Goal: Entertainment & Leisure: Browse casually

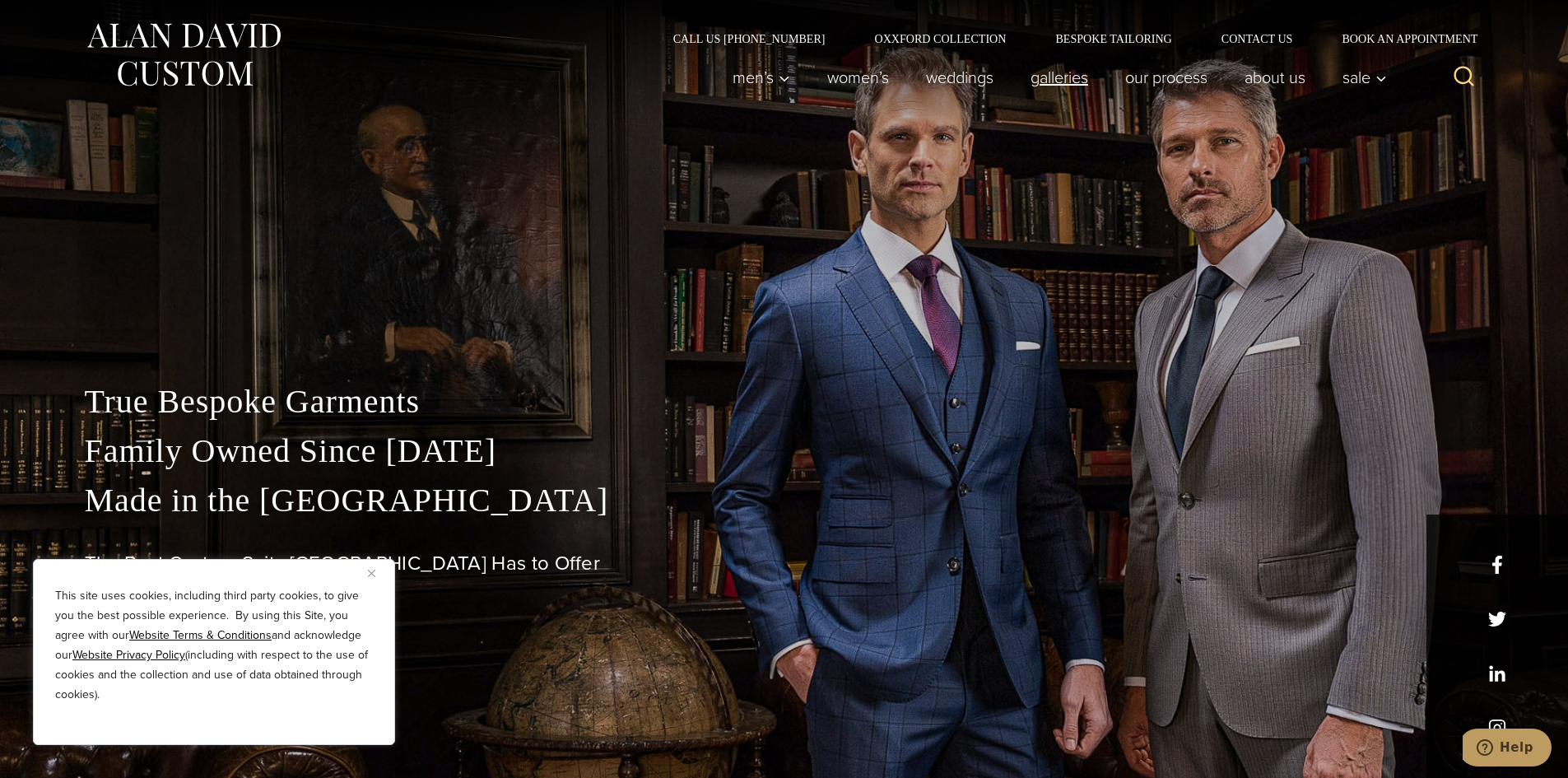
click at [1050, 85] on link "Galleries" at bounding box center [1058, 77] width 94 height 33
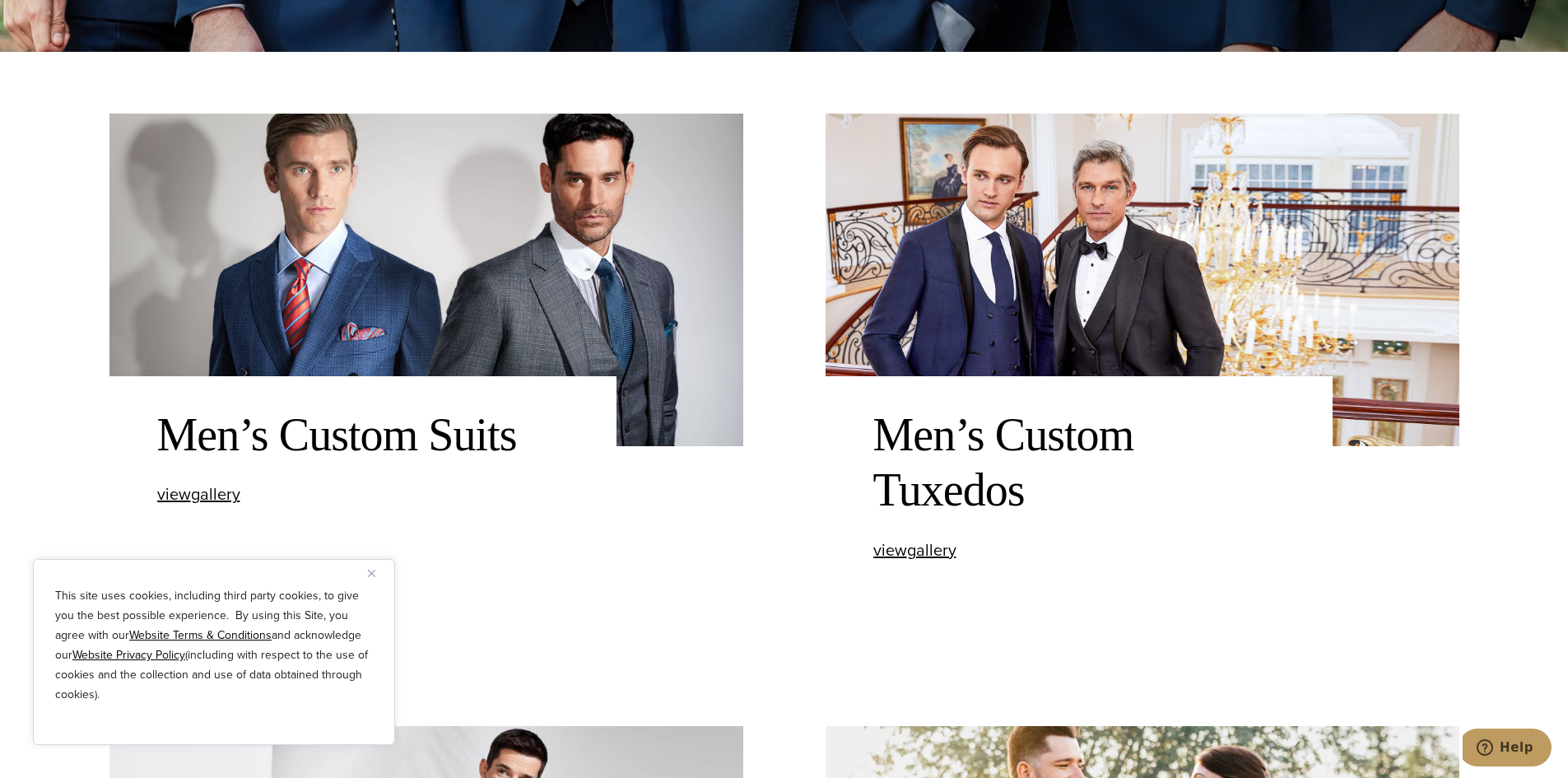
scroll to position [824, 0]
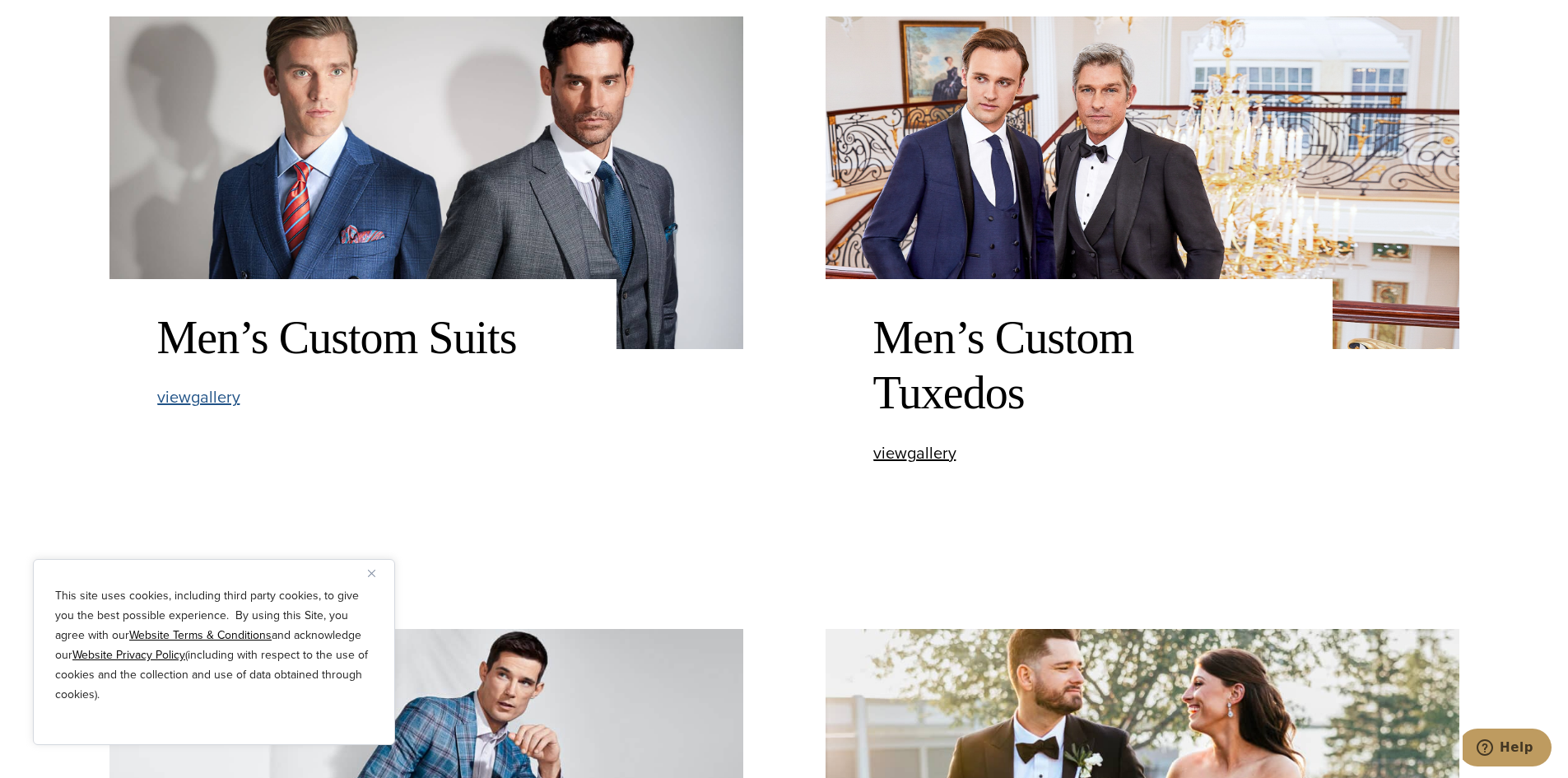
click at [196, 404] on span "view Men’s Custom Suits gallery" at bounding box center [199, 397] width 83 height 25
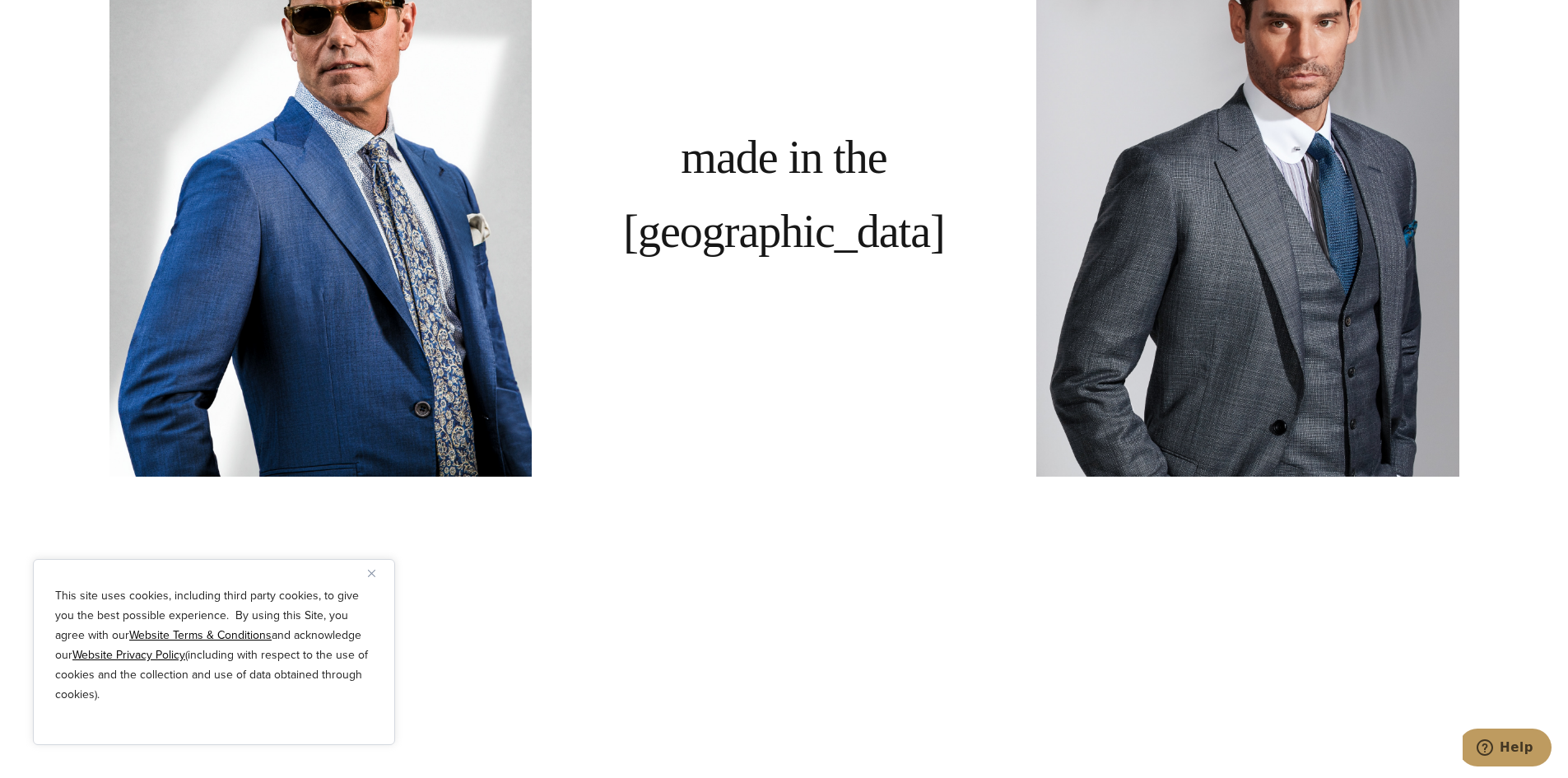
scroll to position [1482, 0]
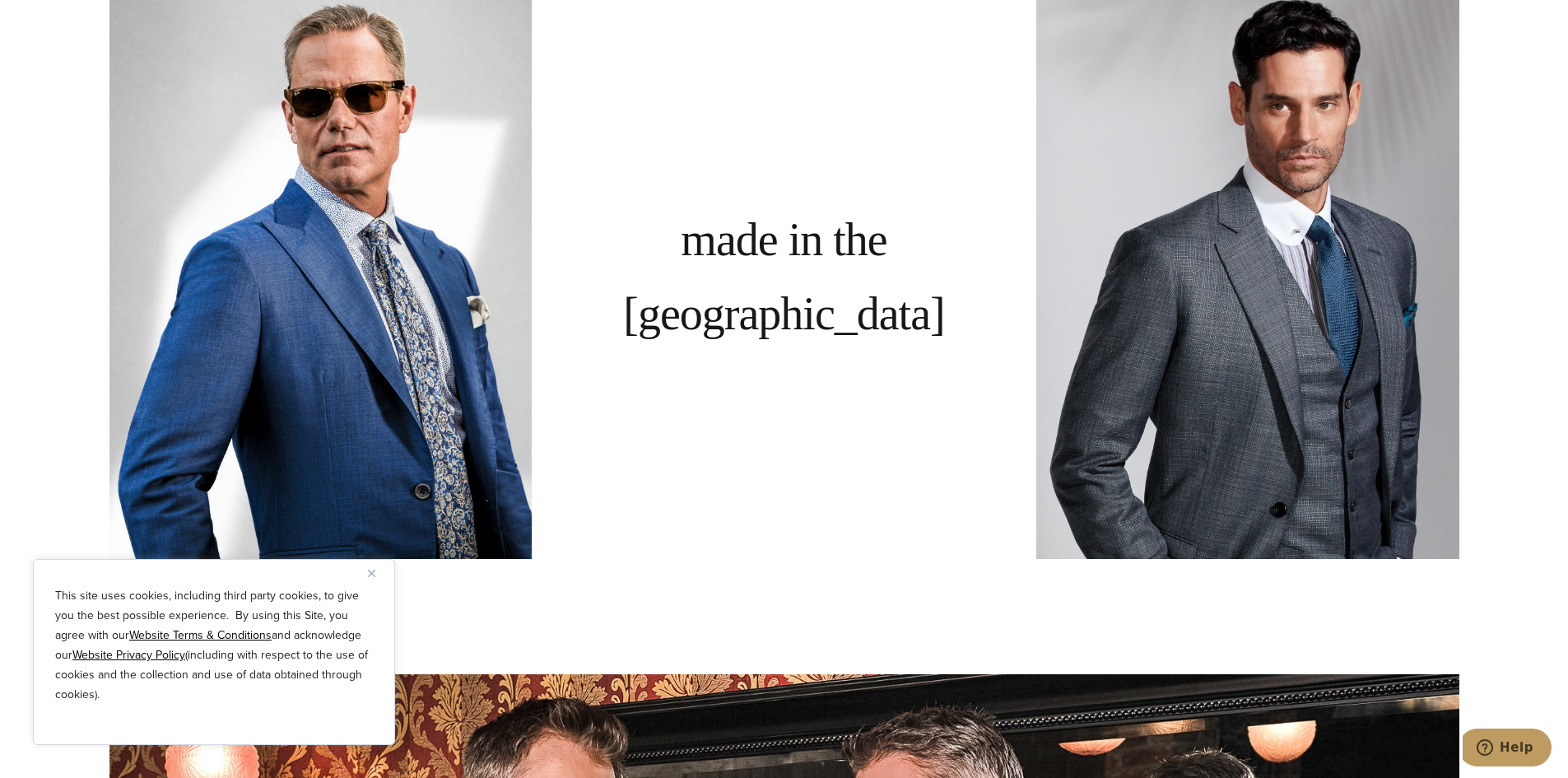
click at [375, 576] on img "Close" at bounding box center [372, 574] width 8 height 8
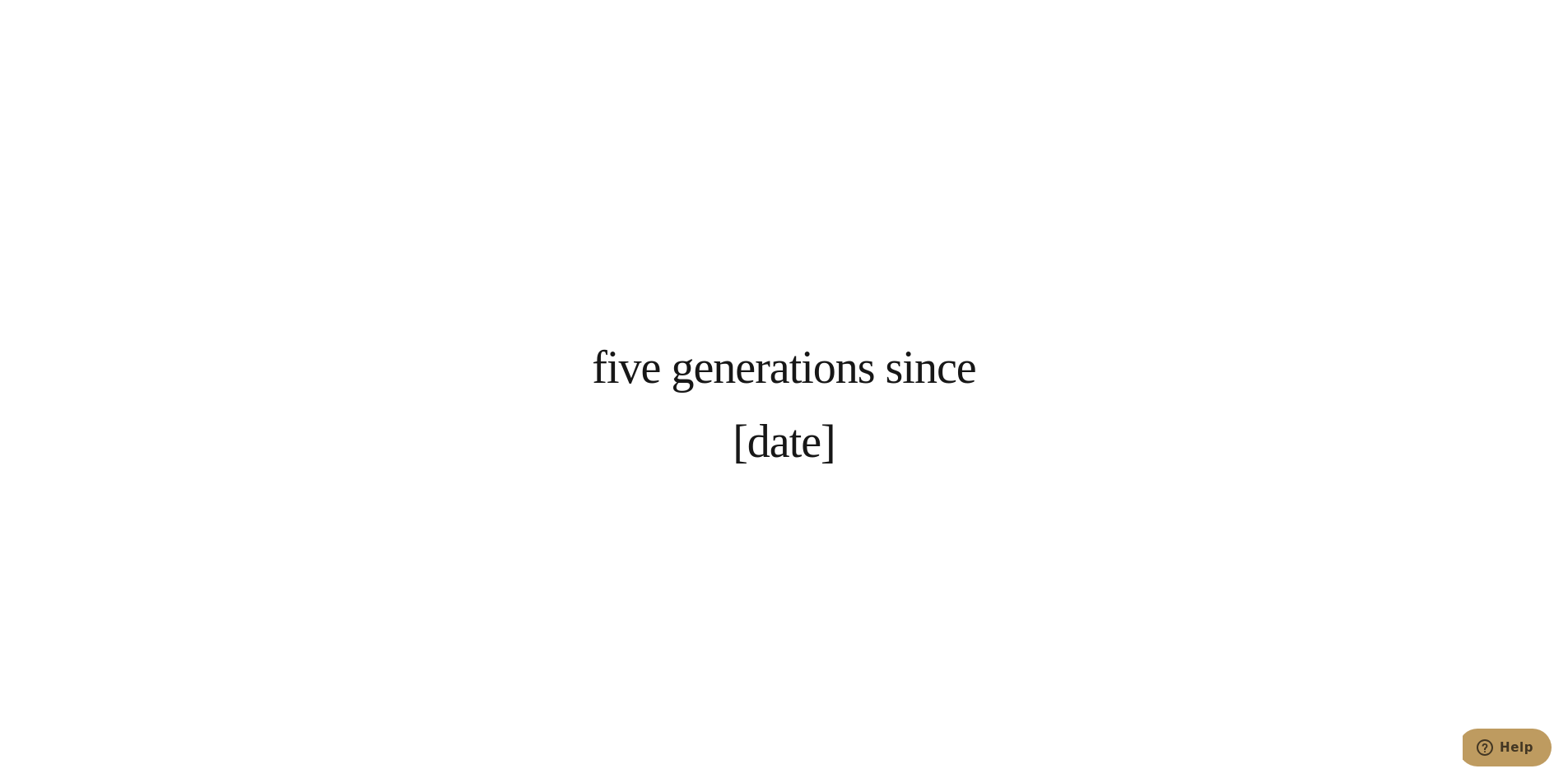
scroll to position [4200, 0]
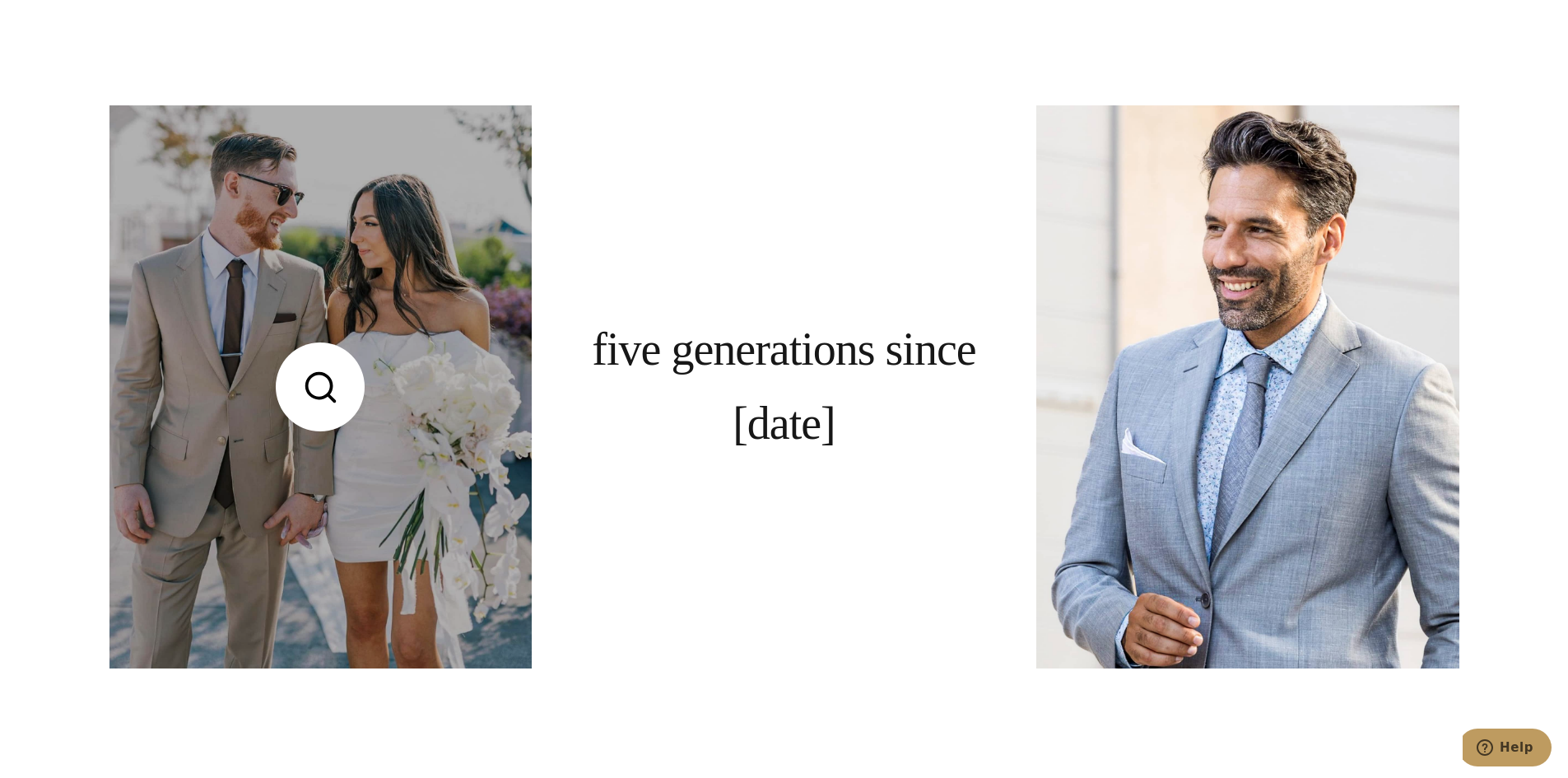
click at [322, 398] on link at bounding box center [321, 387] width 423 height 563
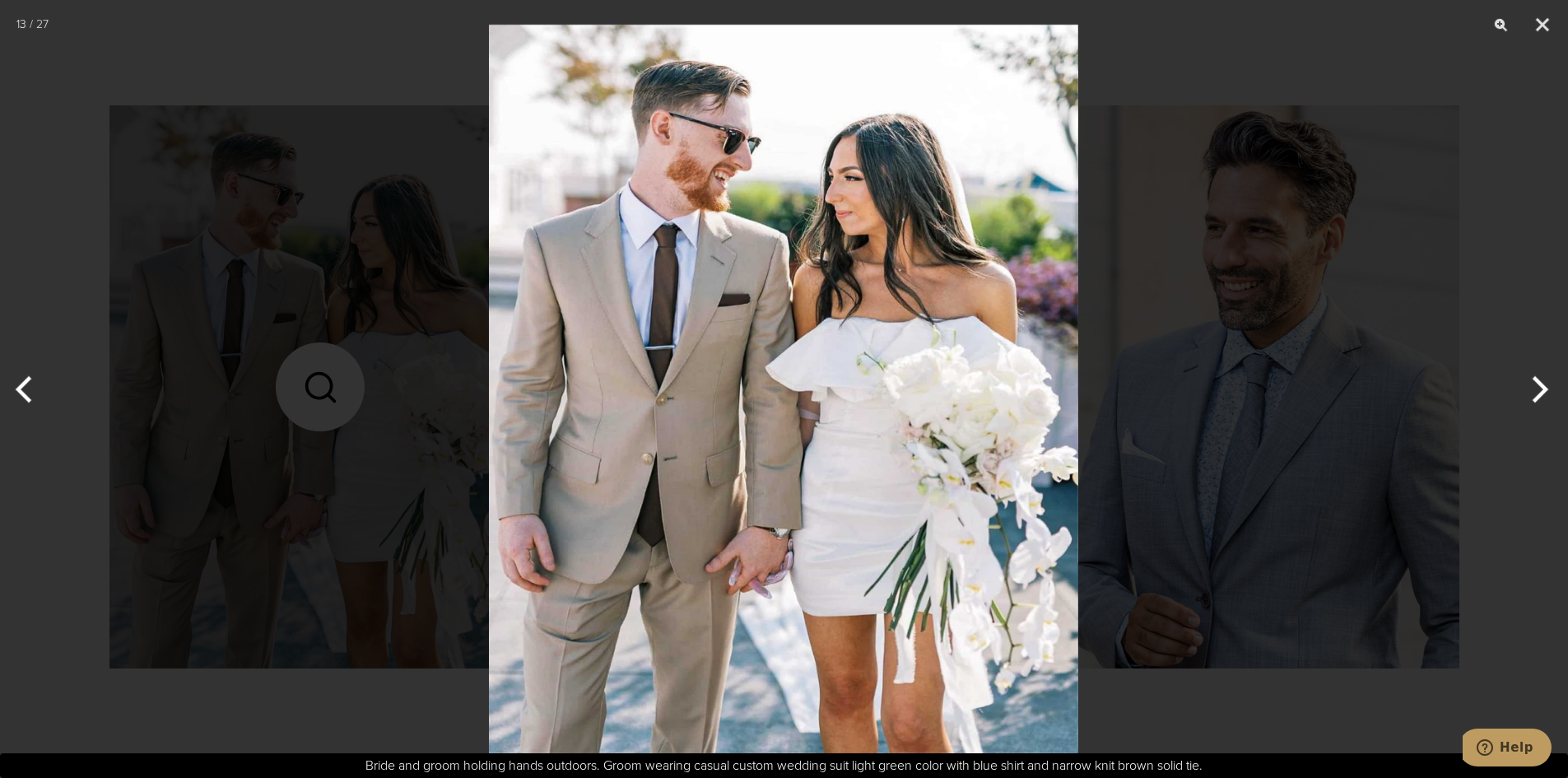
click at [310, 332] on div at bounding box center [784, 389] width 1568 height 778
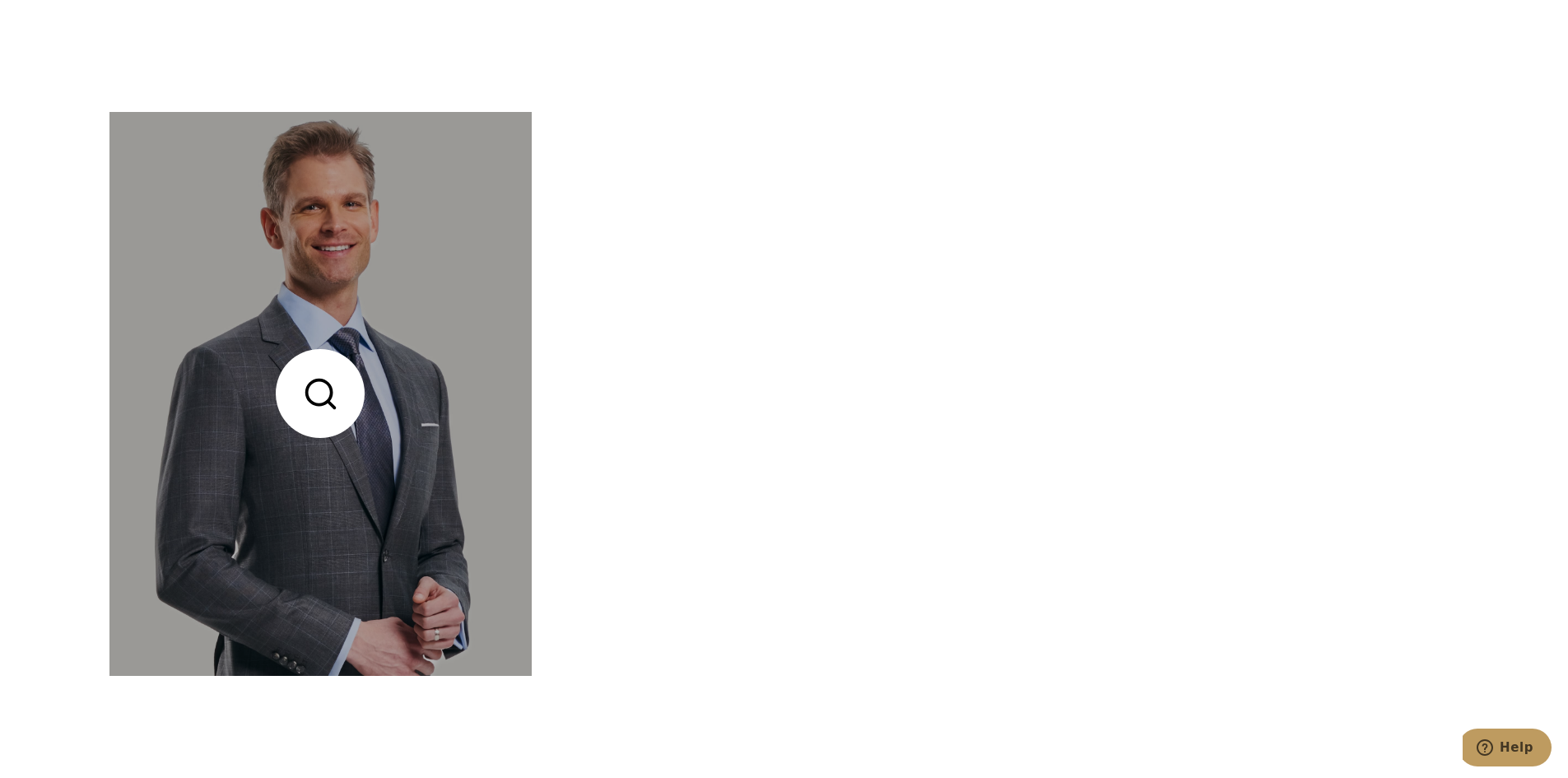
scroll to position [5683, 0]
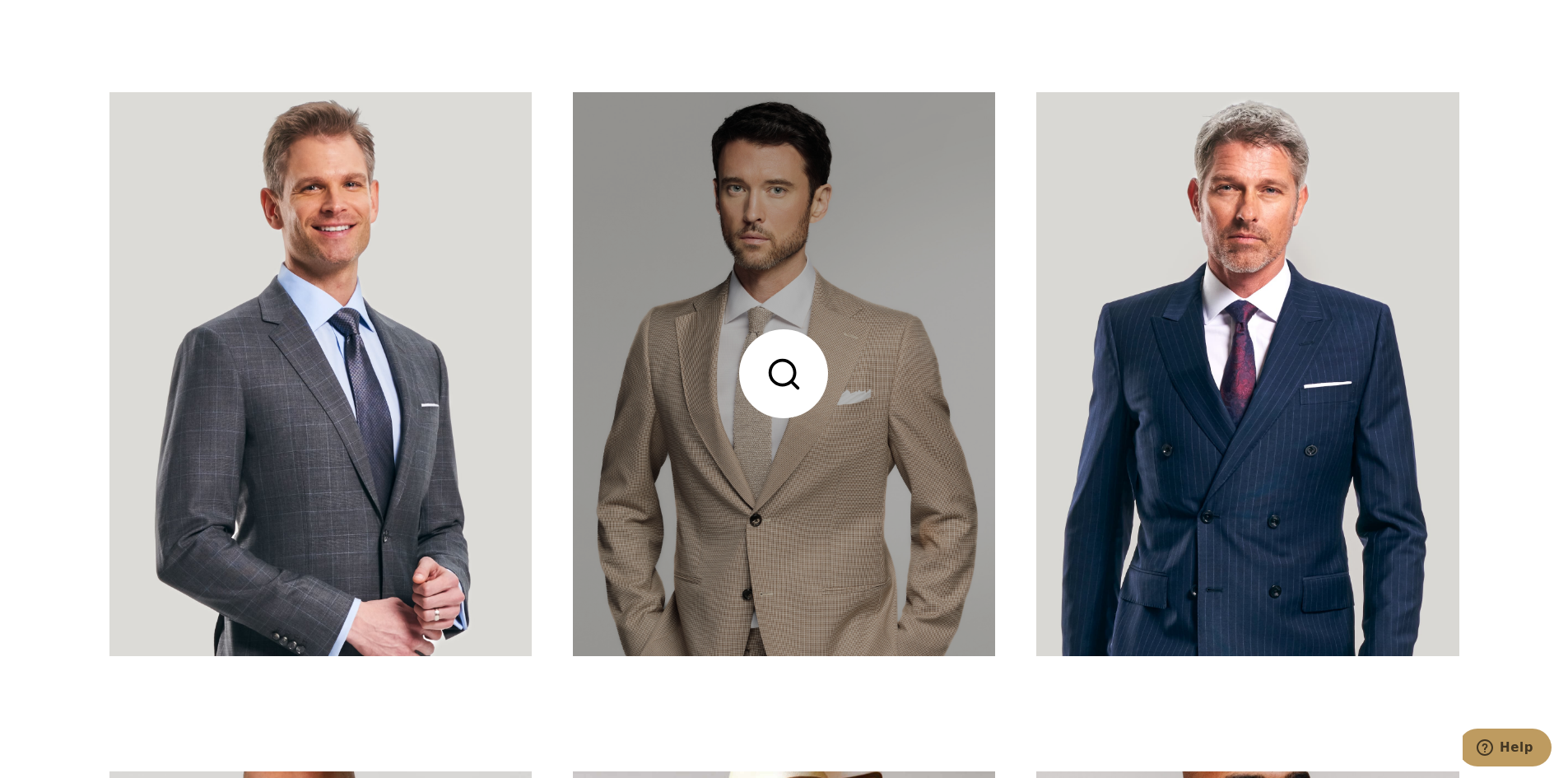
click at [745, 459] on link at bounding box center [784, 374] width 423 height 563
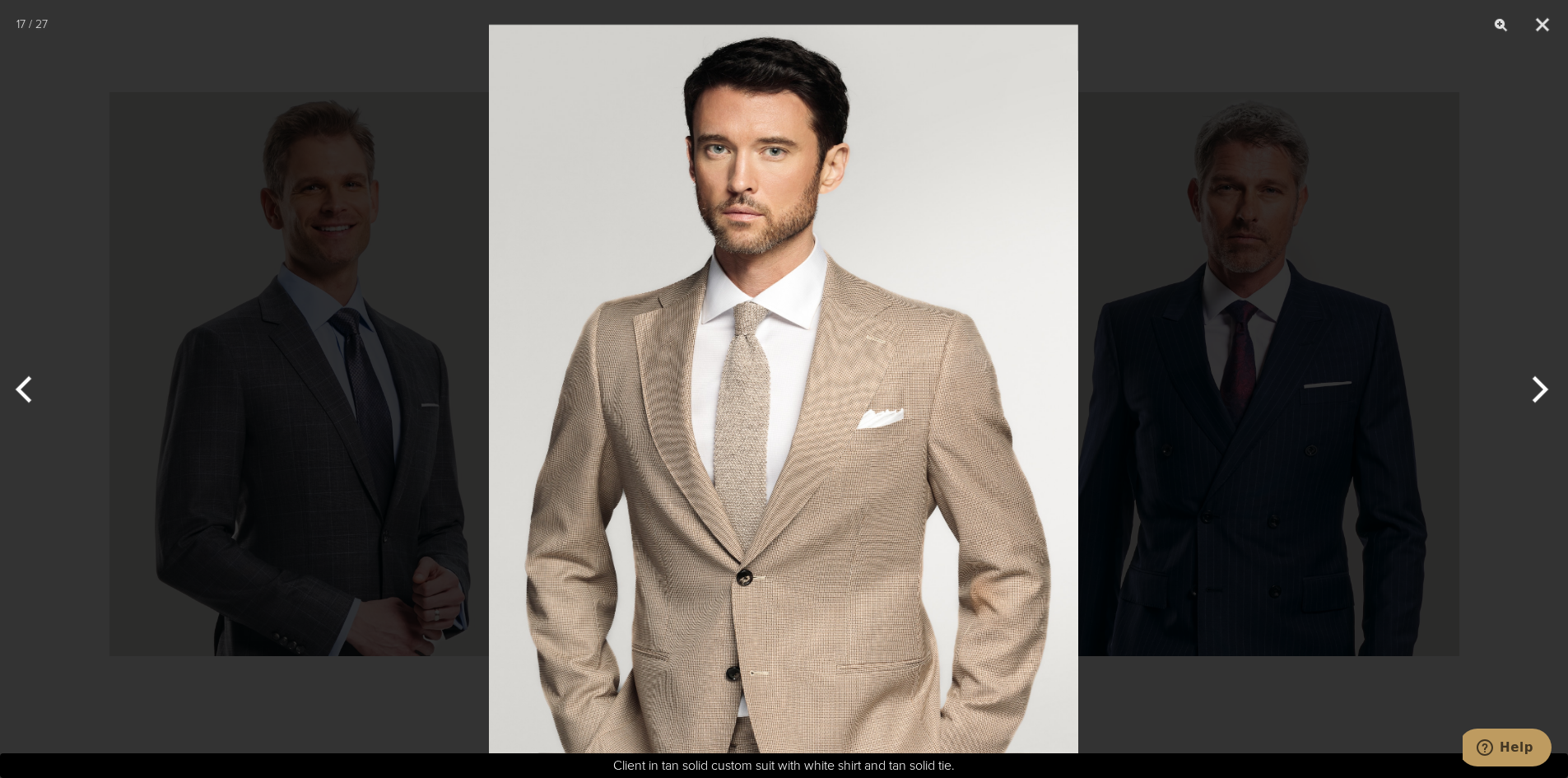
click at [481, 455] on div at bounding box center [784, 389] width 1568 height 778
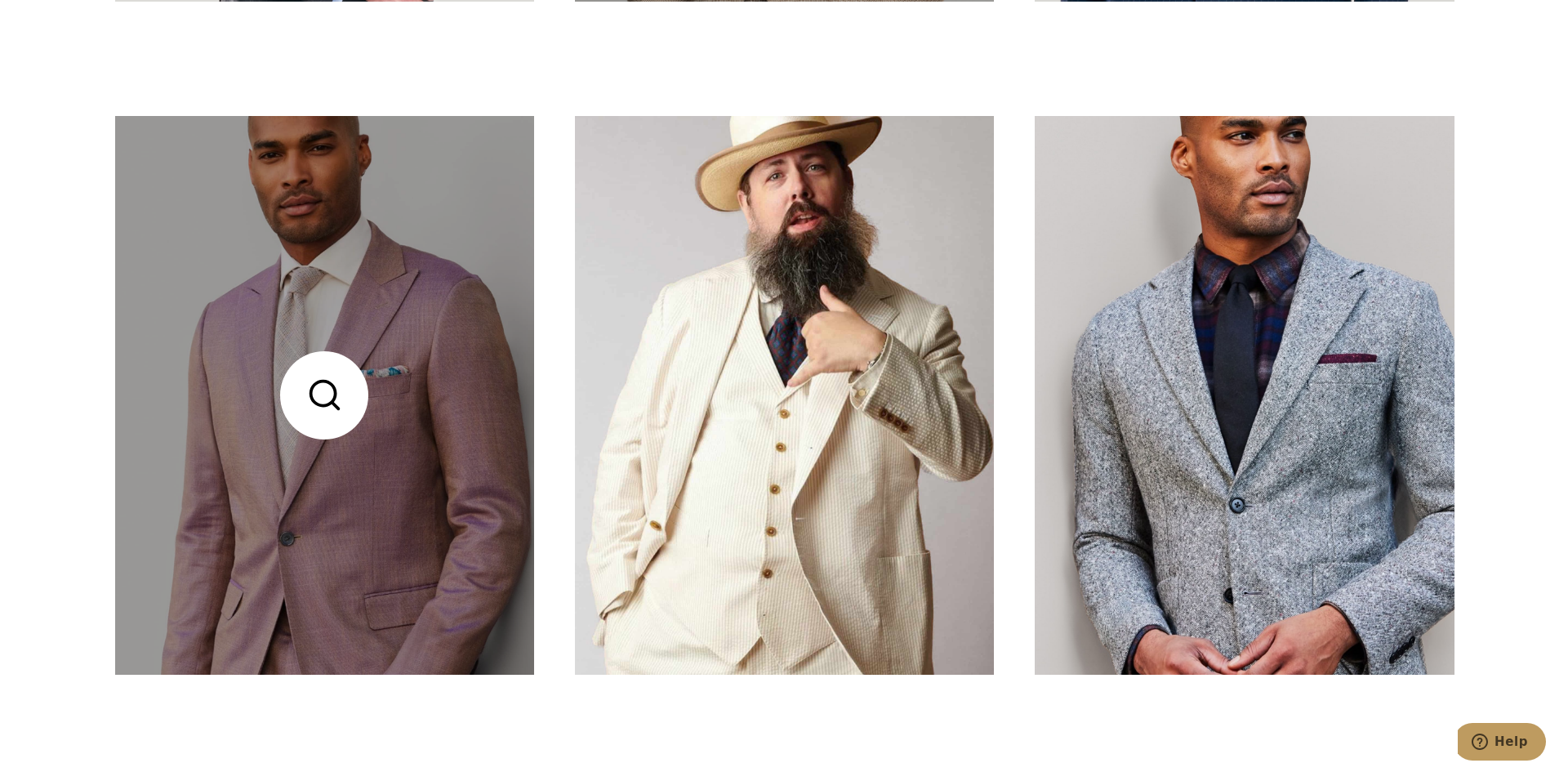
scroll to position [6293, 0]
